Goal: Find specific page/section: Find specific page/section

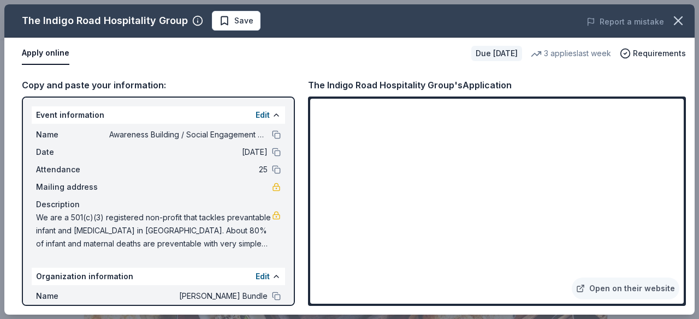
scroll to position [218, 0]
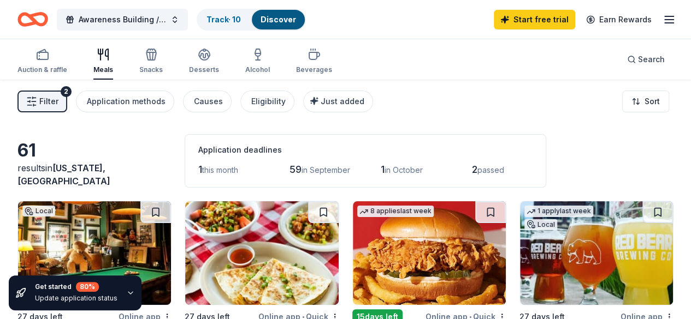
click at [198, 164] on div "1 this month" at bounding box center [228, 169] width 61 height 17
click at [662, 15] on icon "button" at bounding box center [668, 19] width 13 height 13
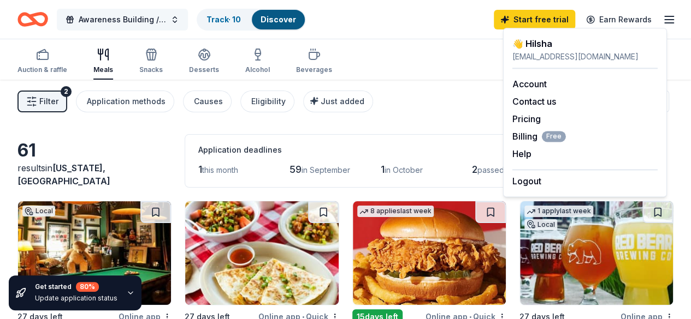
click at [114, 11] on button "Awareness Building / Social Engagement Event" at bounding box center [122, 20] width 131 height 22
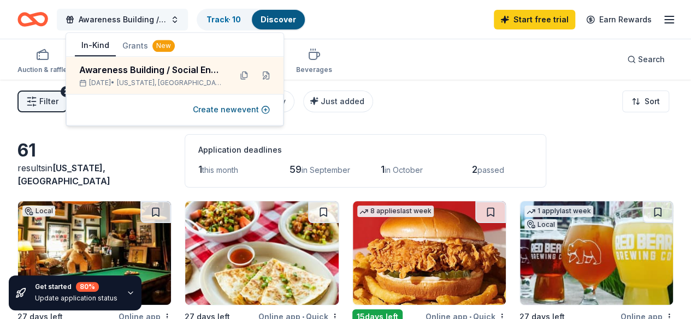
click at [117, 17] on span "Awareness Building / Social Engagement Event" at bounding box center [122, 19] width 87 height 13
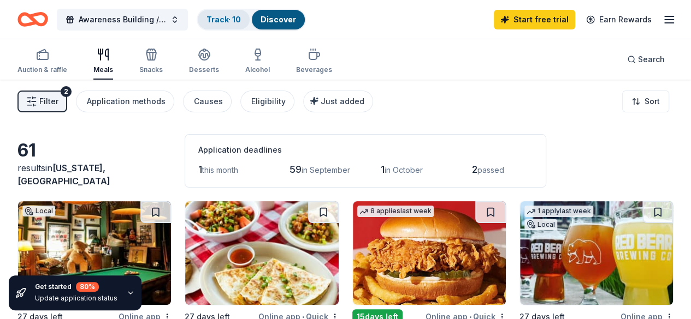
click at [230, 25] on div "Track · 10" at bounding box center [224, 20] width 52 height 20
